Goal: Task Accomplishment & Management: Complete application form

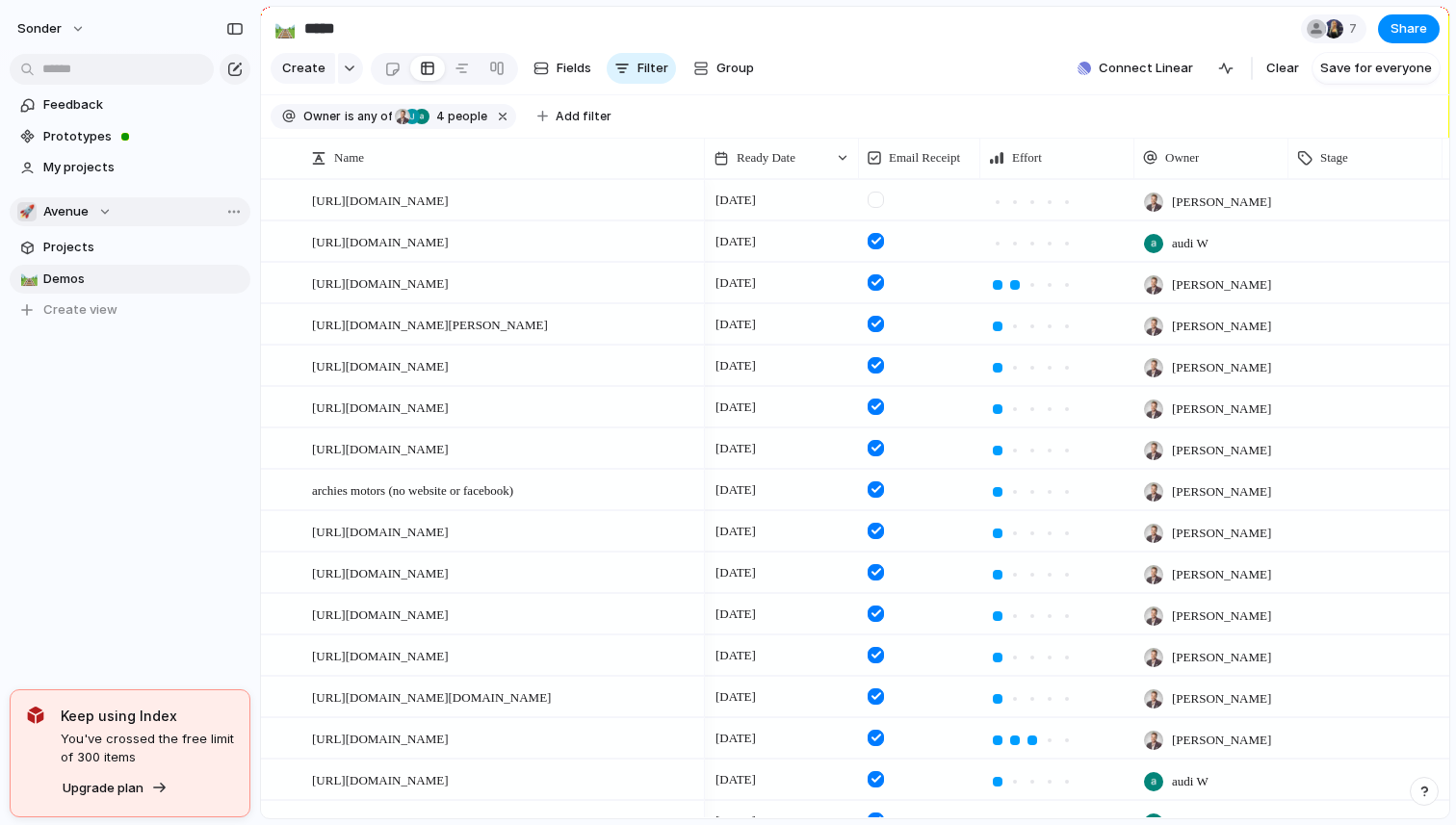
click at [90, 203] on div "🚀 Avenue" at bounding box center [64, 211] width 94 height 19
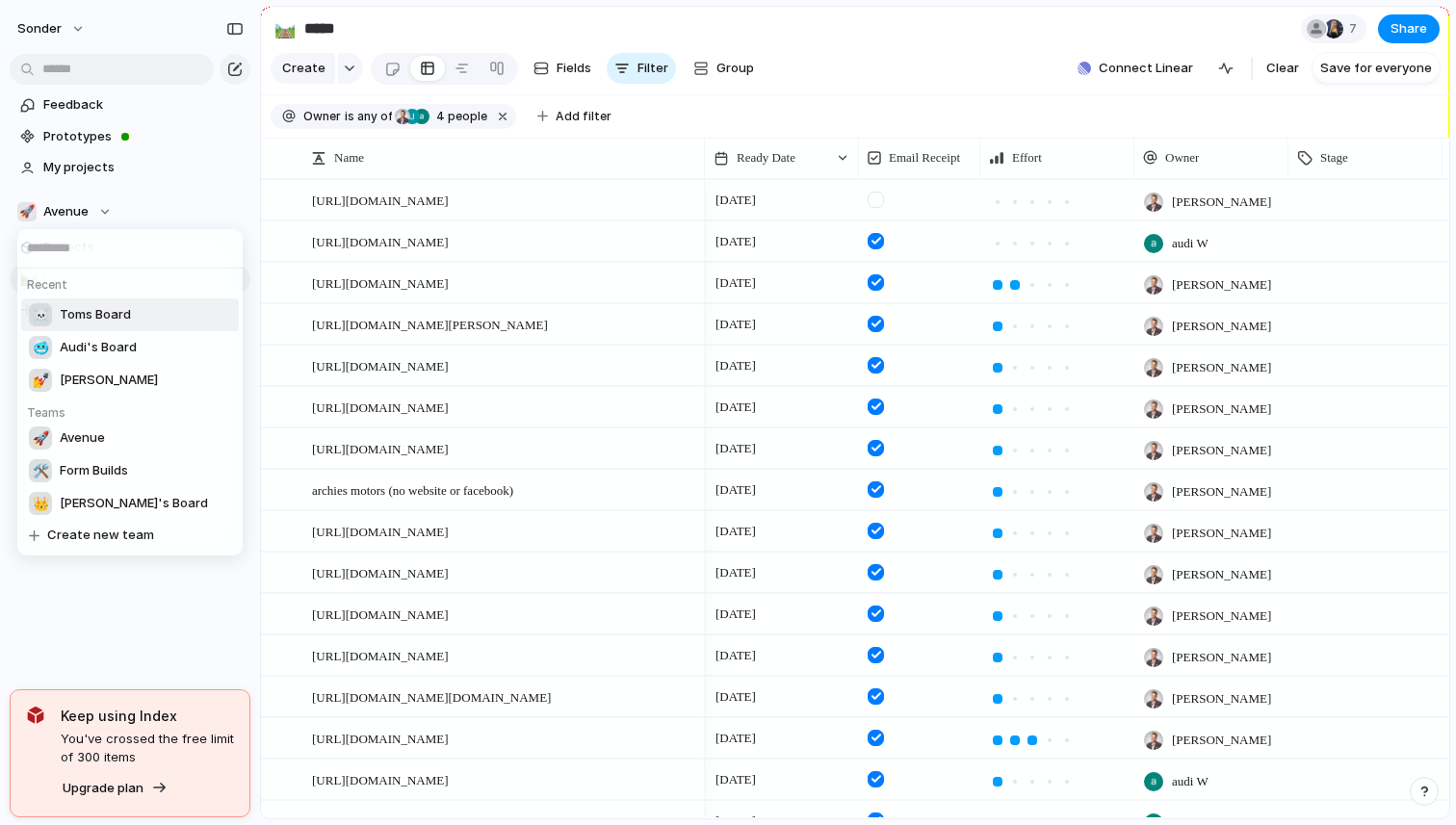
click at [107, 329] on li "☠️ Toms Board" at bounding box center [130, 315] width 218 height 33
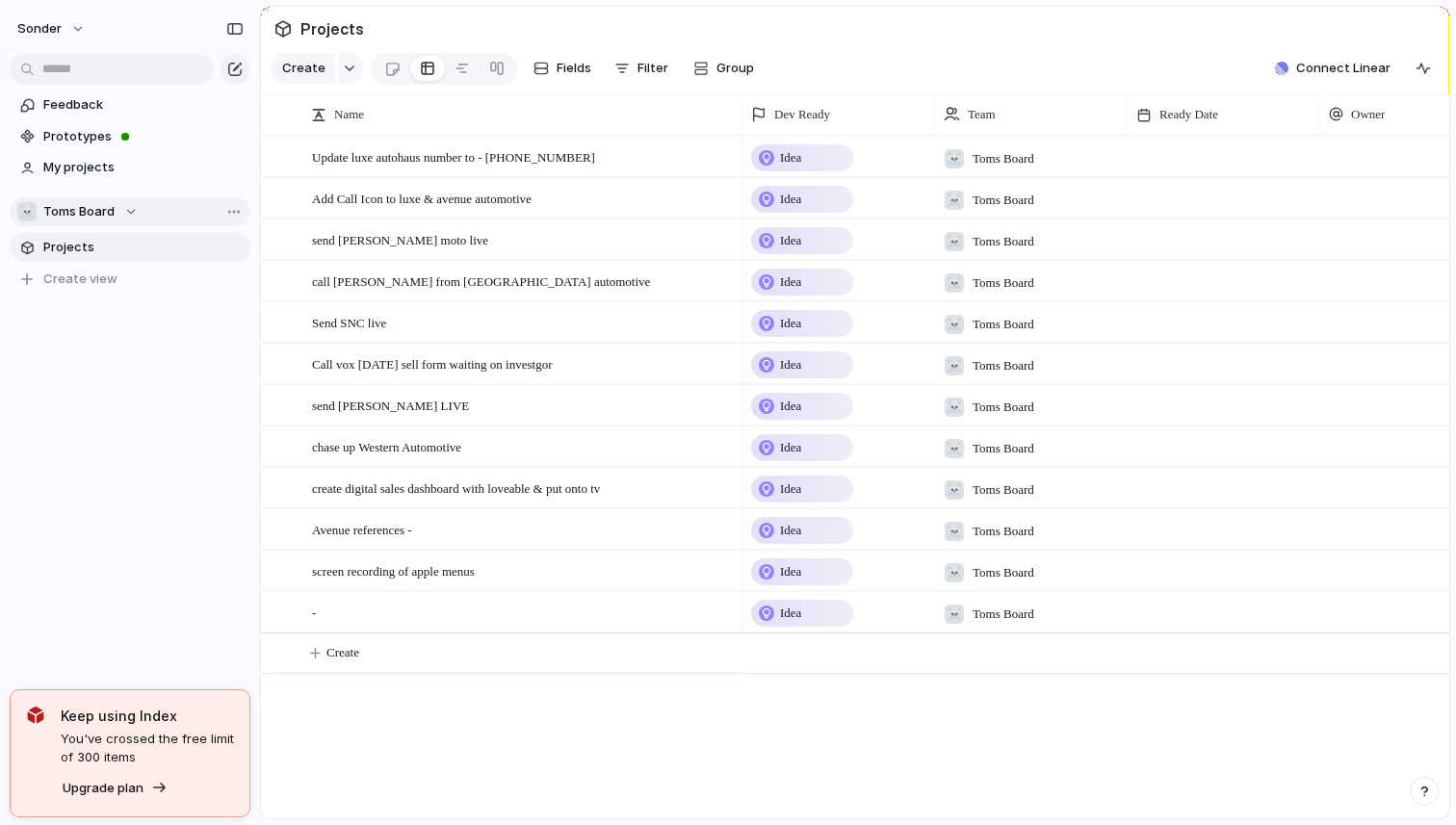
click at [81, 219] on span "Toms Board" at bounding box center [79, 211] width 71 height 19
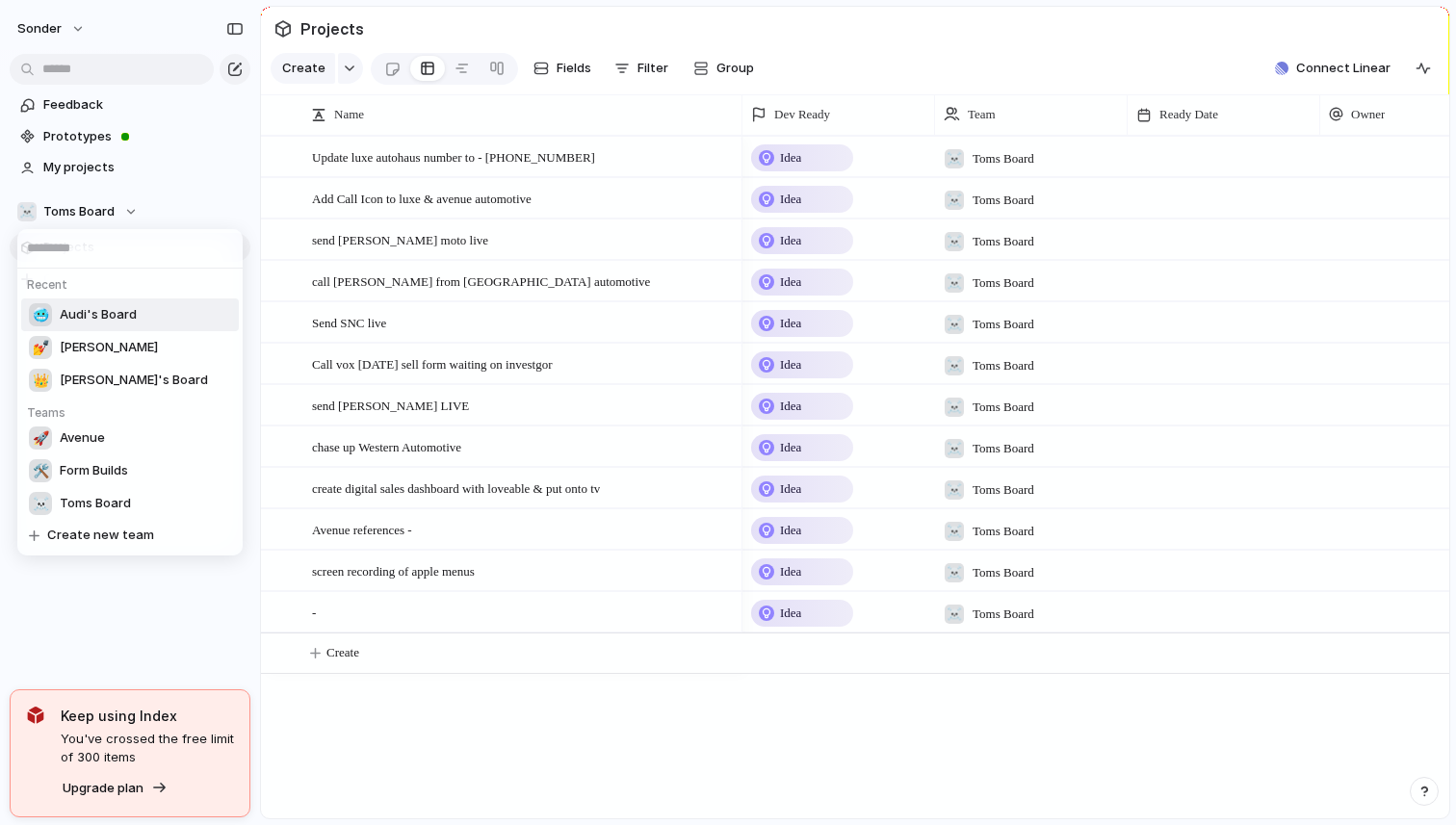
click at [105, 321] on span "Audi's Board" at bounding box center [98, 314] width 77 height 19
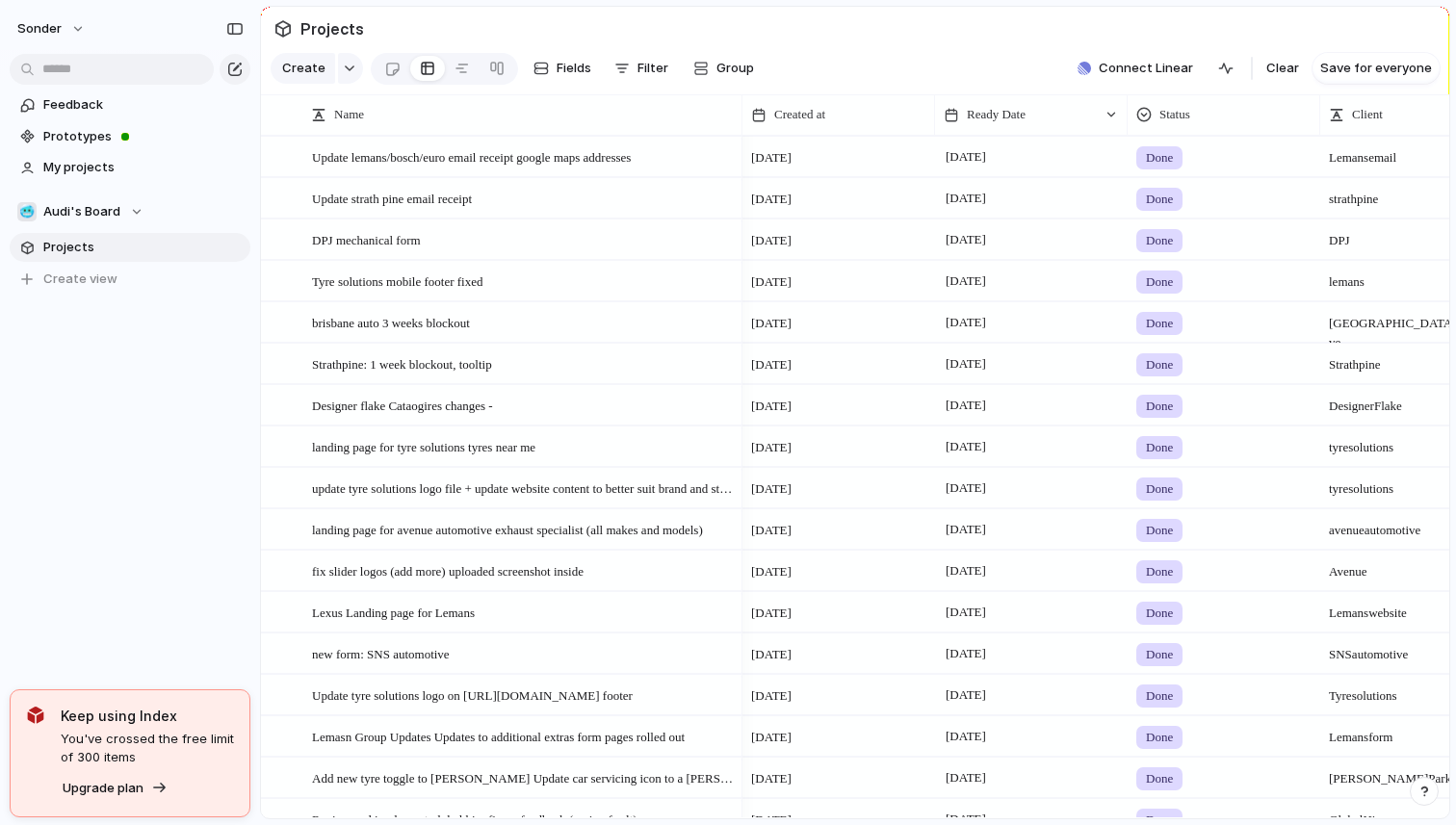
scroll to position [3931, 0]
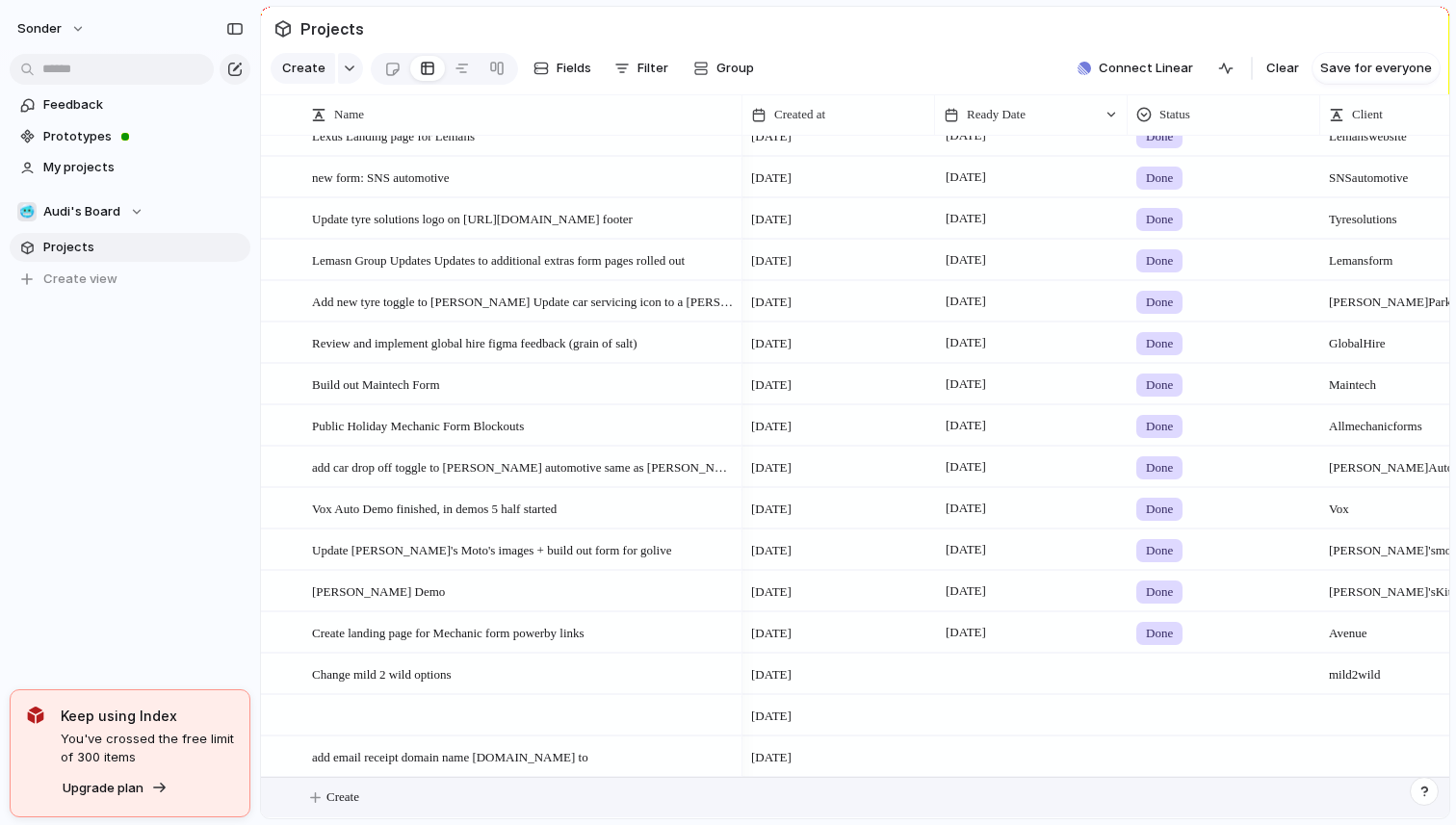
click at [438, 799] on button "Create" at bounding box center [879, 797] width 1199 height 40
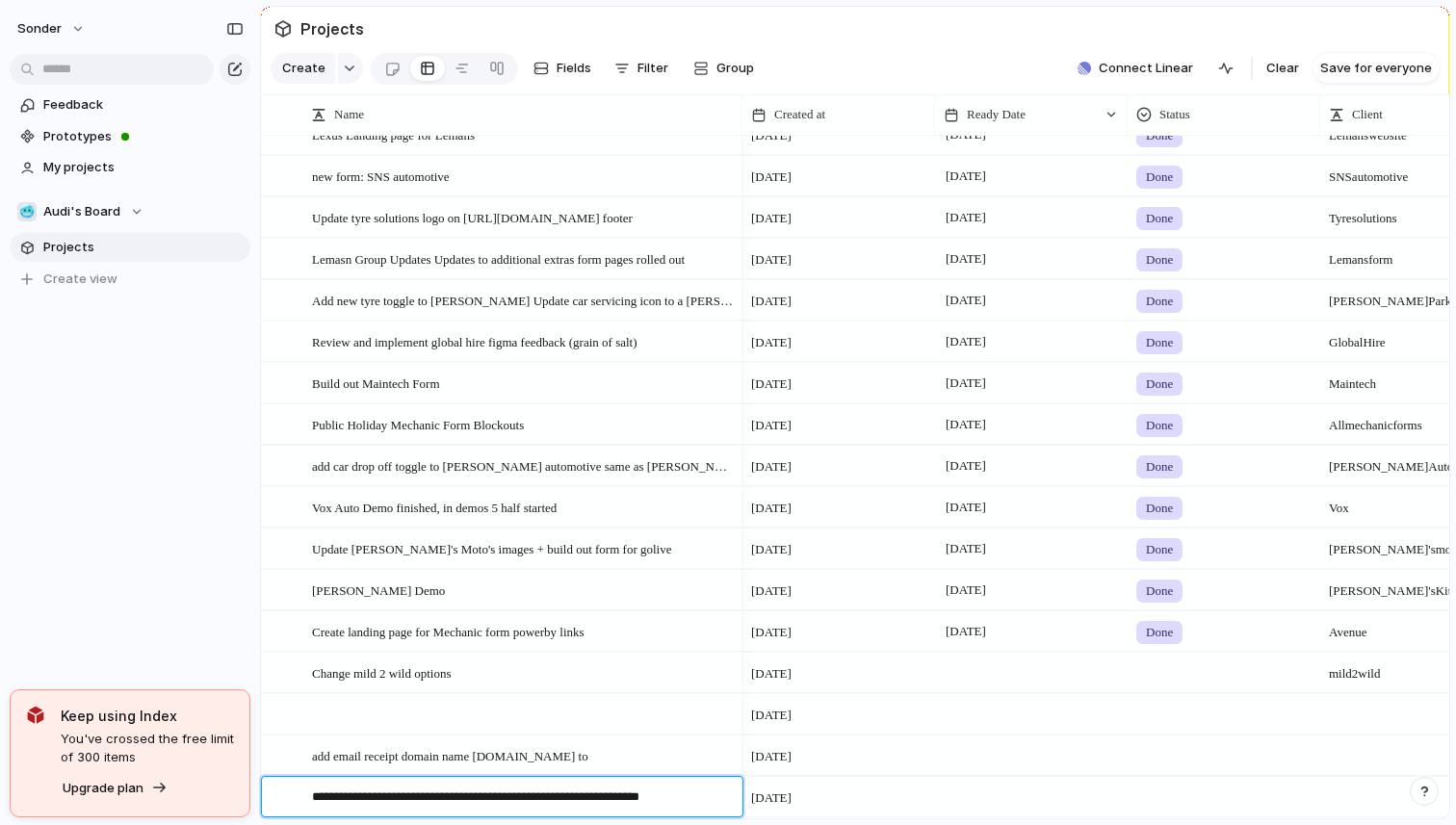
type textarea "**********"
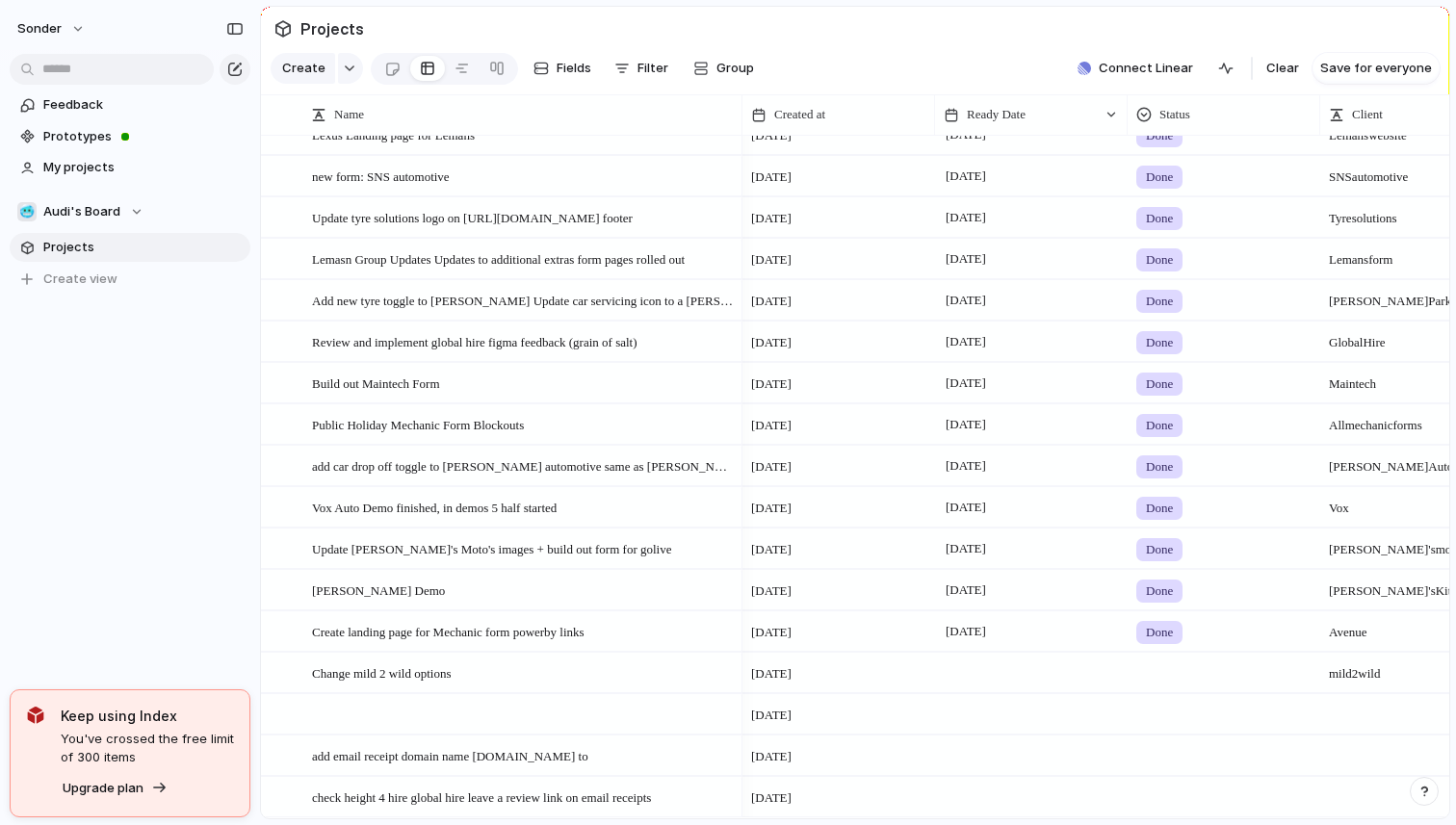
click at [969, 821] on div "Projects Create Fields Filter Group Zoom Collapse Connect Linear Clear Save for…" at bounding box center [858, 412] width 1196 height 825
click at [969, 808] on div at bounding box center [1031, 796] width 193 height 40
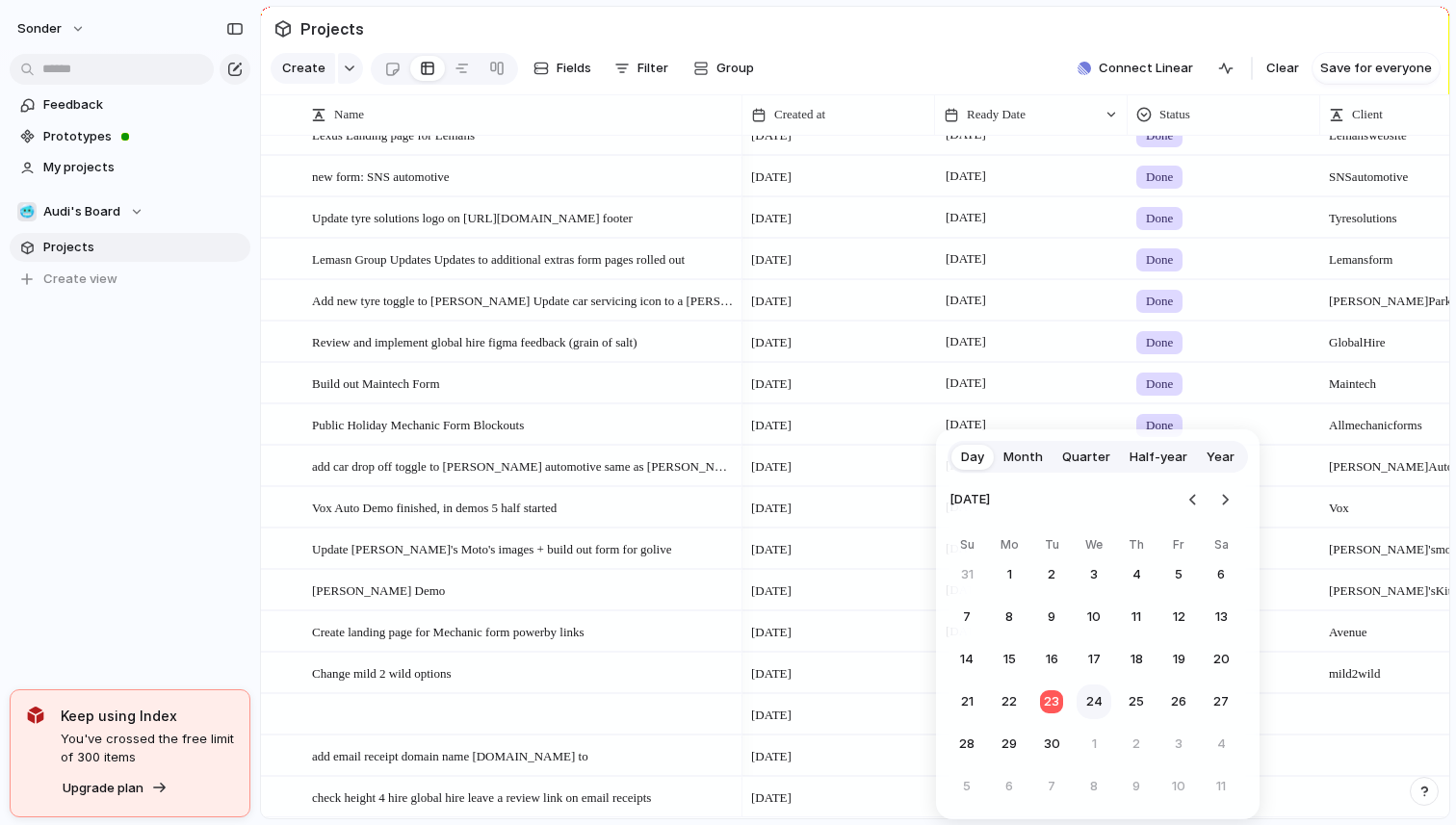
click at [1084, 705] on button "24" at bounding box center [1094, 701] width 35 height 35
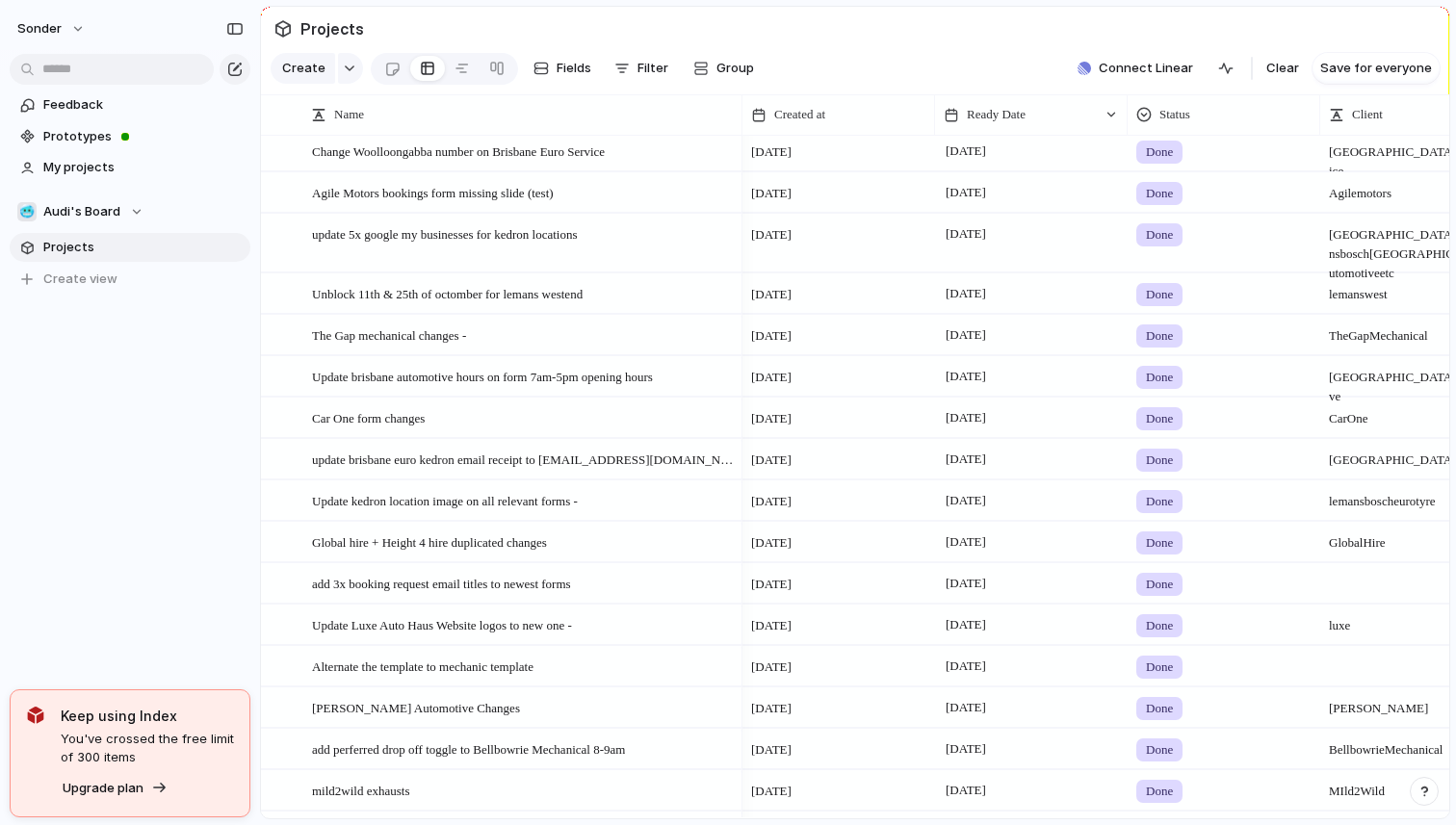
scroll to position [2016, 0]
